Goal: Check status

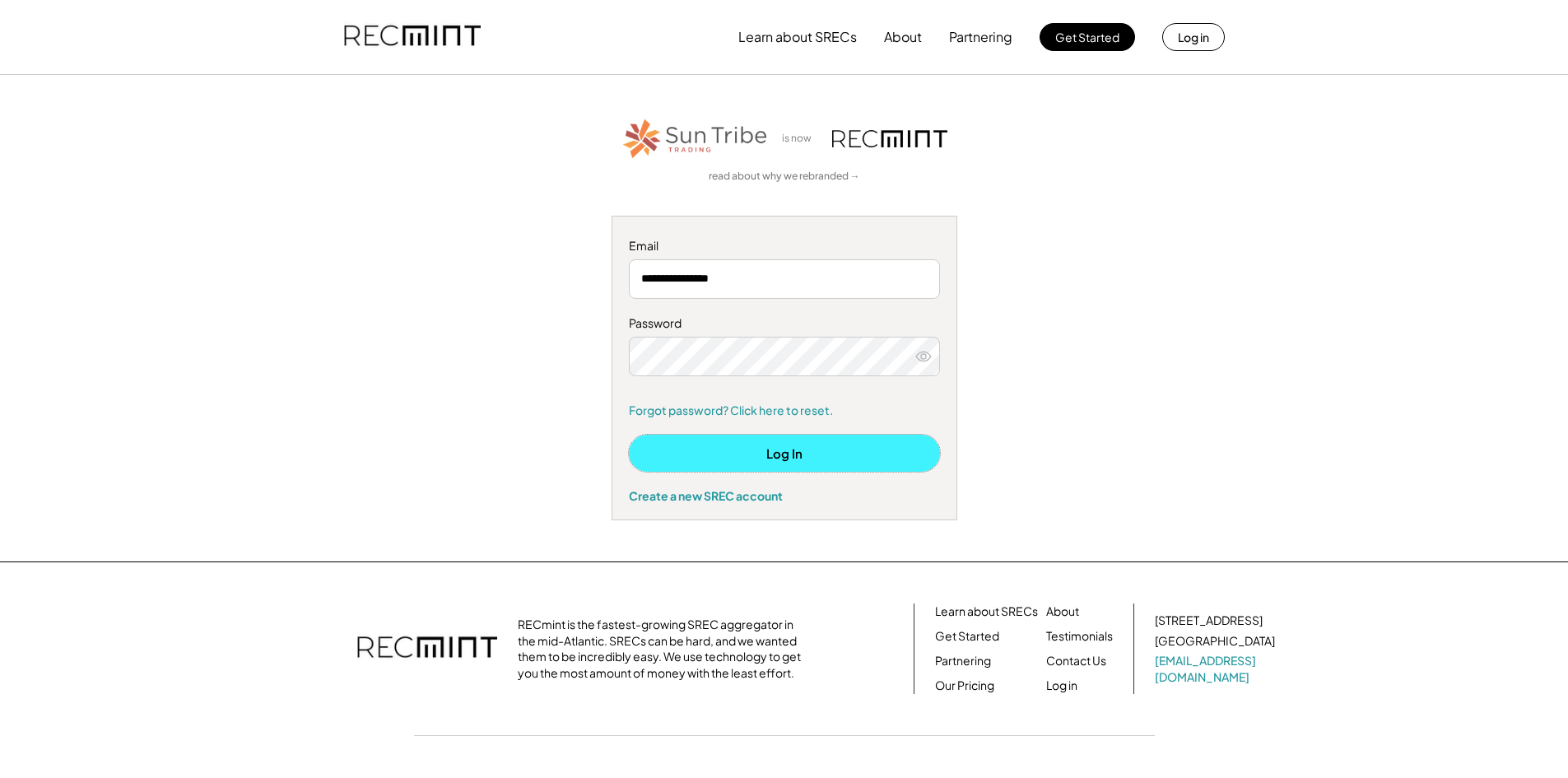
click at [828, 456] on button "Log In" at bounding box center [784, 453] width 311 height 37
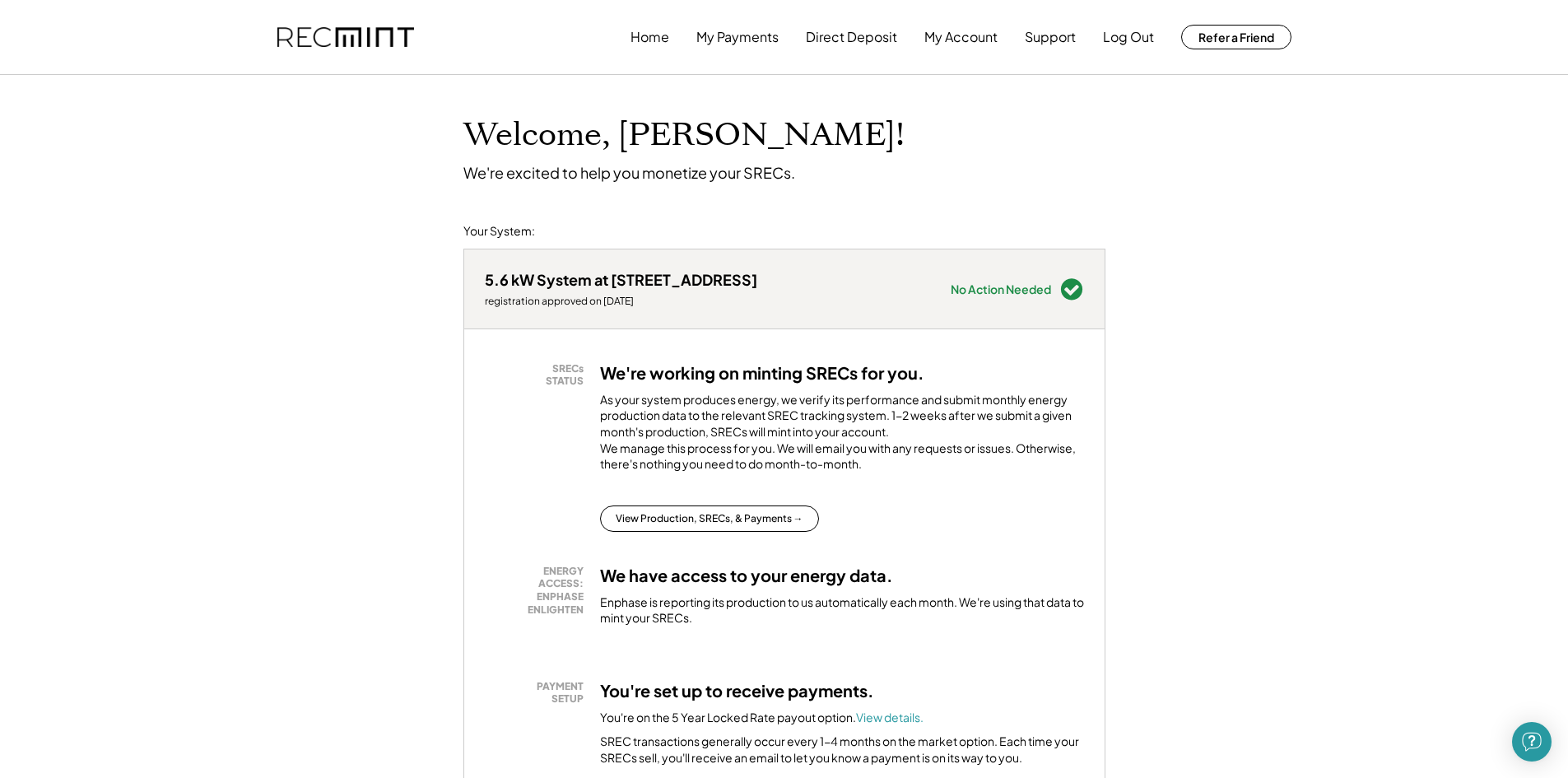
scroll to position [329, 0]
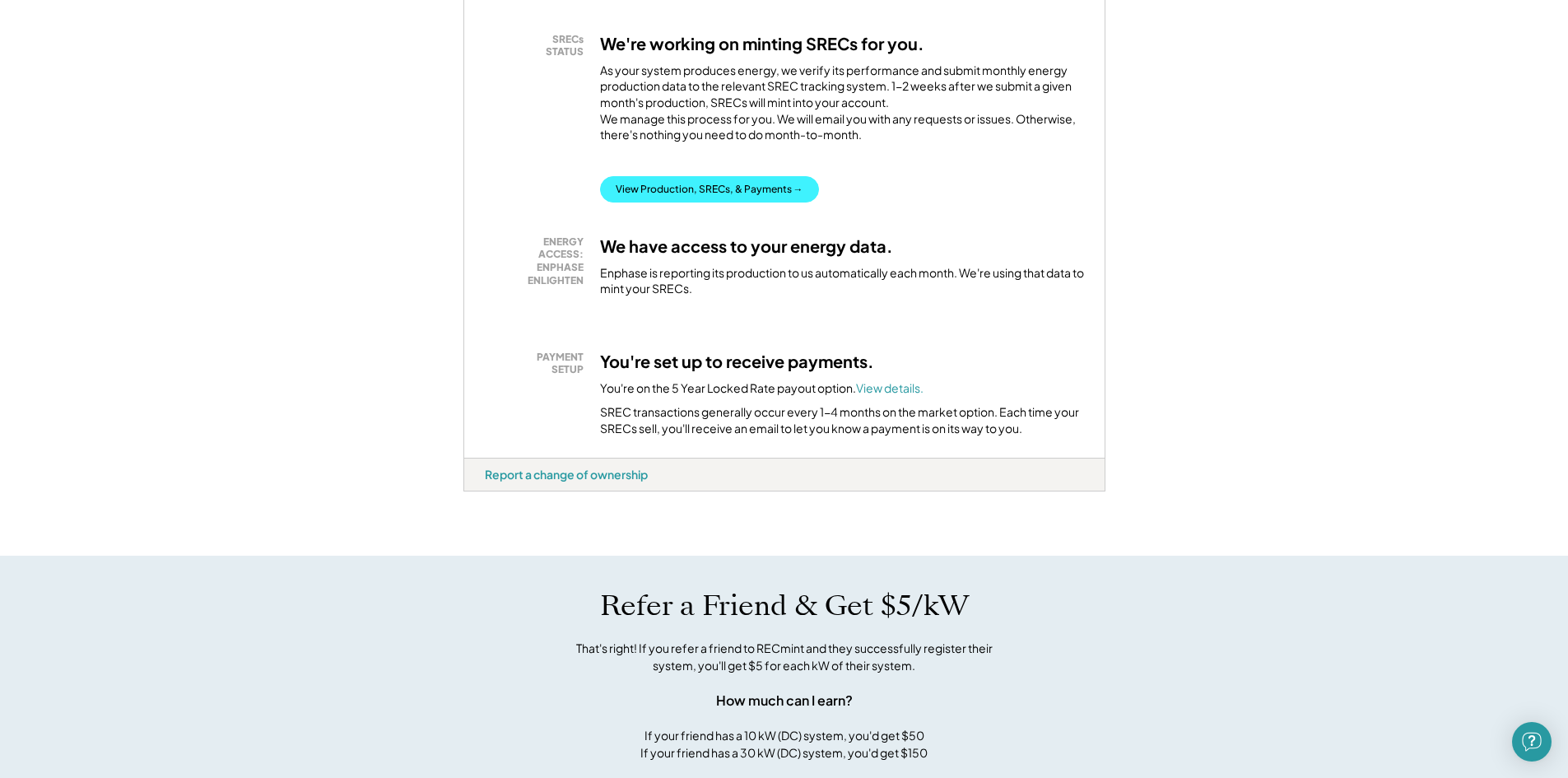
click at [761, 200] on button "View Production, SRECs, & Payments →" at bounding box center [709, 189] width 219 height 26
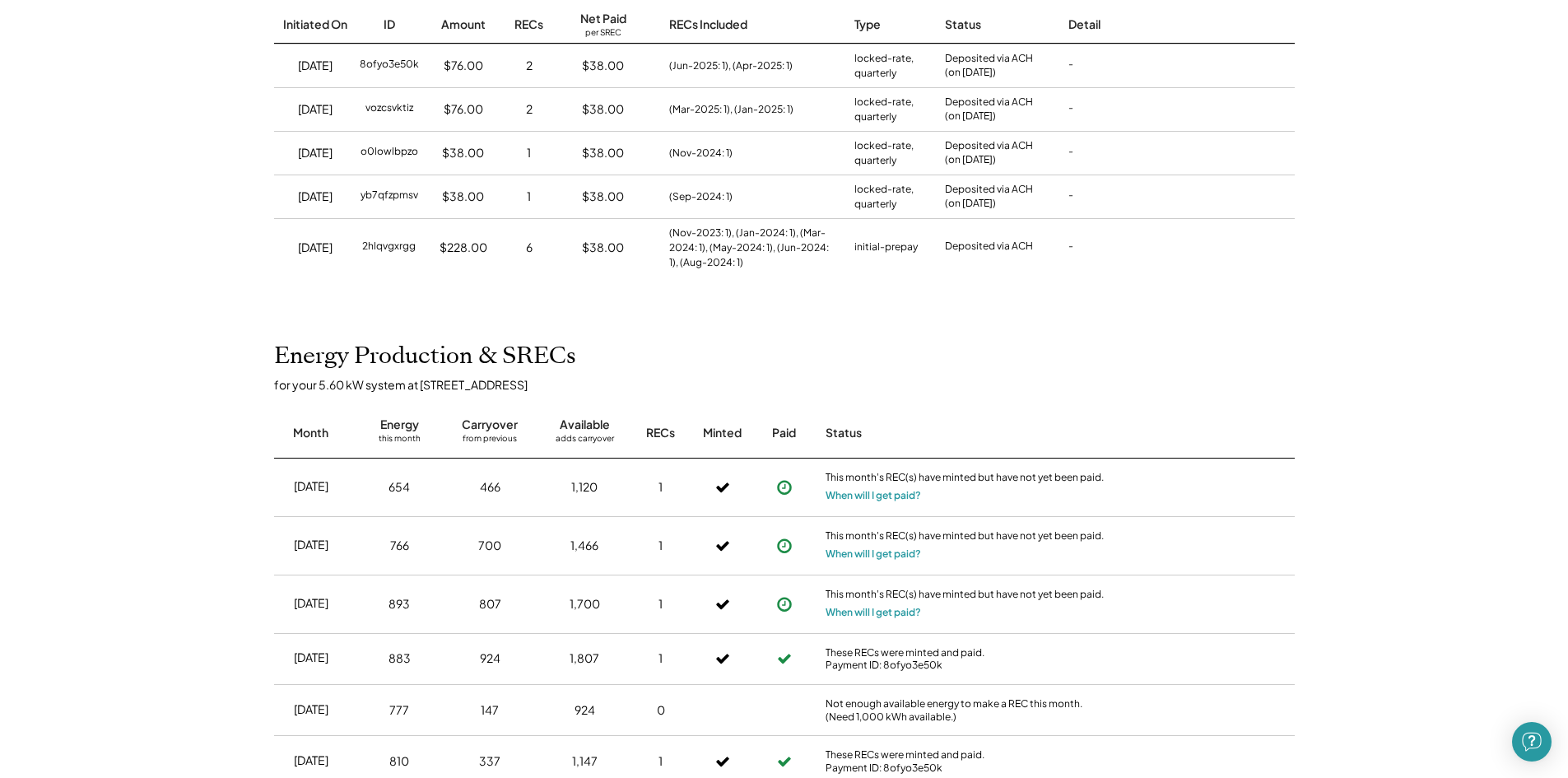
scroll to position [329, 0]
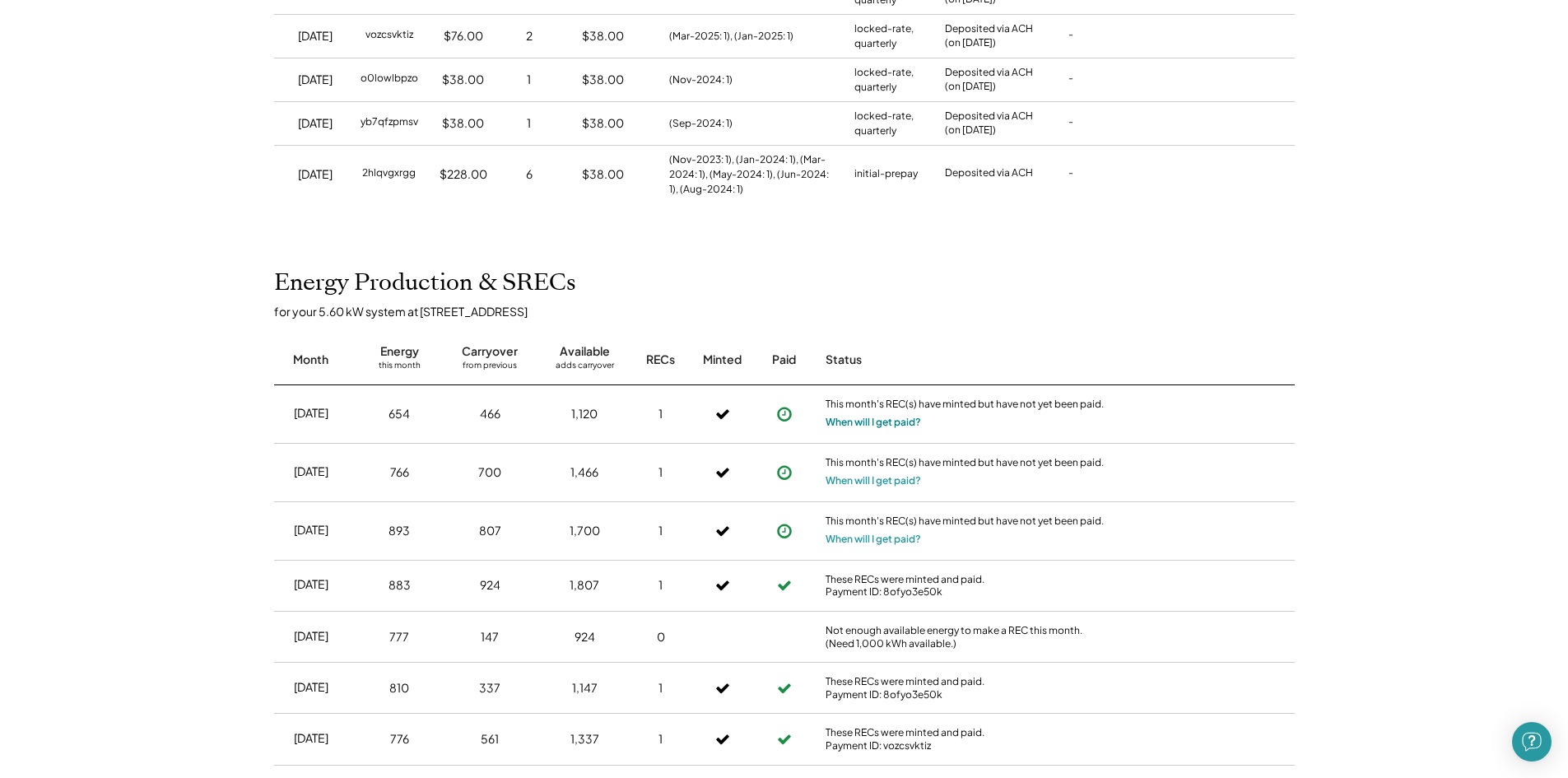
click at [856, 421] on button "When will I get paid?" at bounding box center [874, 422] width 96 height 17
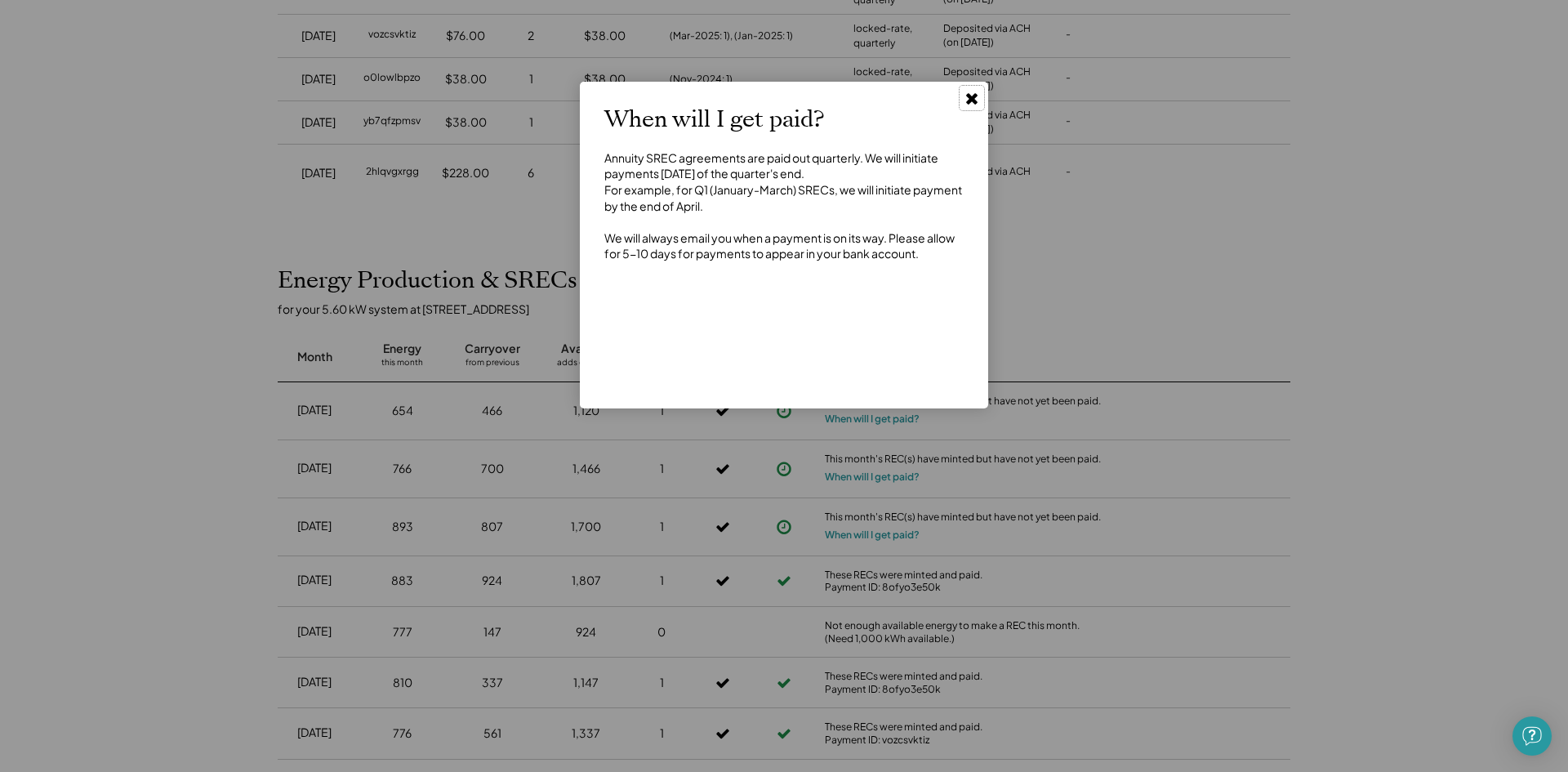
click at [975, 99] on icon at bounding box center [973, 98] width 17 height 17
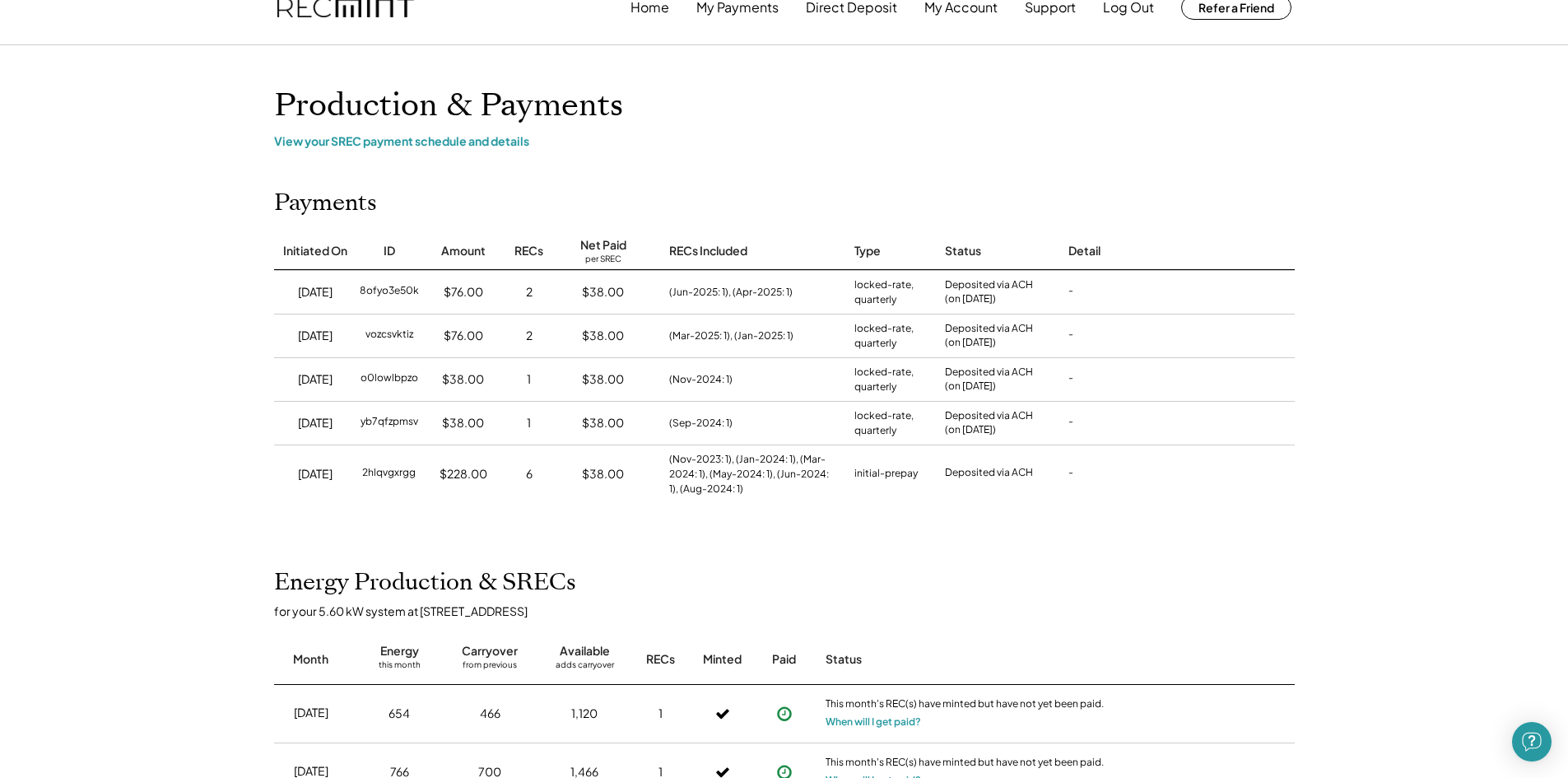
scroll to position [0, 0]
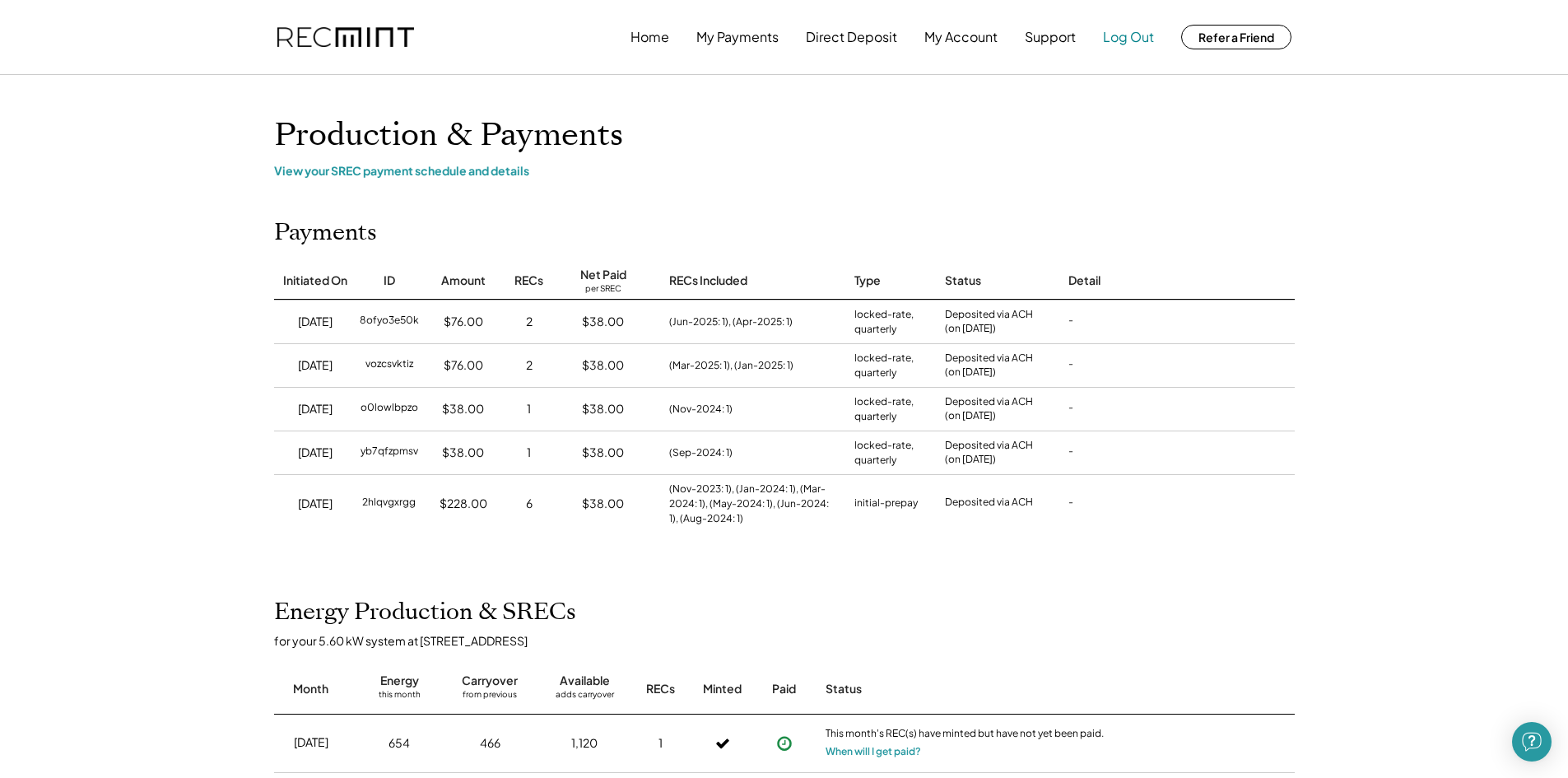
click at [1134, 30] on button "Log Out" at bounding box center [1129, 37] width 51 height 33
